Goal: Information Seeking & Learning: Learn about a topic

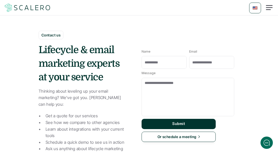
scroll to position [260, 0]
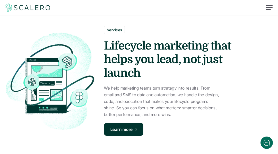
scroll to position [1120, 0]
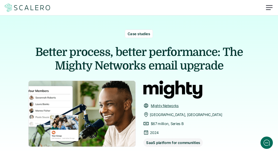
scroll to position [712, 0]
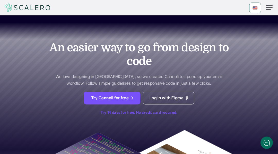
scroll to position [615, 0]
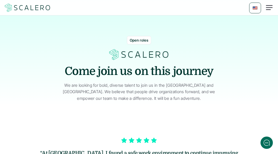
scroll to position [206, 0]
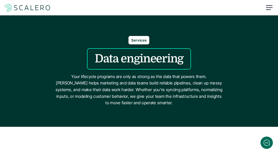
scroll to position [1348, 0]
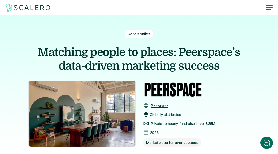
scroll to position [775, 0]
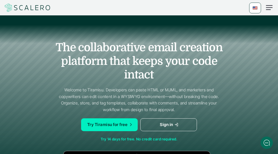
scroll to position [705, 0]
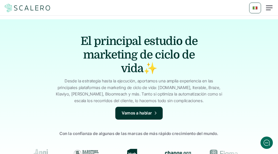
scroll to position [919, 0]
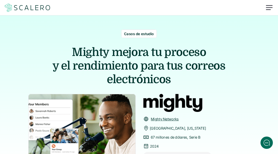
scroll to position [745, 0]
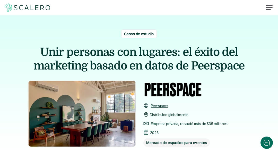
scroll to position [802, 0]
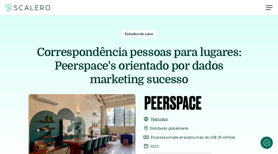
scroll to position [808, 0]
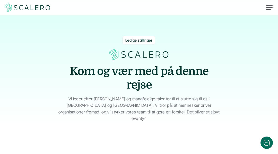
scroll to position [230, 0]
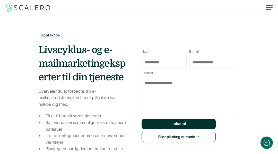
scroll to position [280, 0]
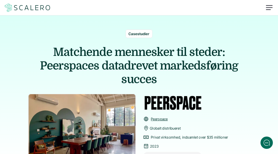
scroll to position [808, 0]
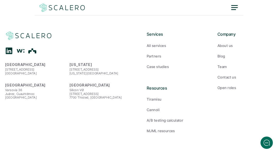
scroll to position [139, 0]
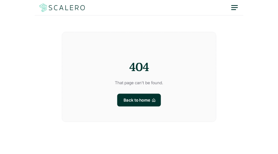
scroll to position [139, 0]
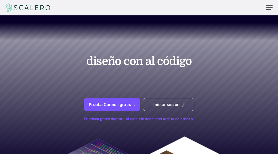
scroll to position [629, 0]
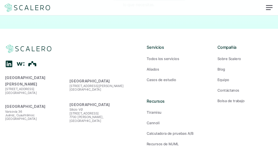
scroll to position [1424, 0]
